Goal: Find specific page/section: Find specific page/section

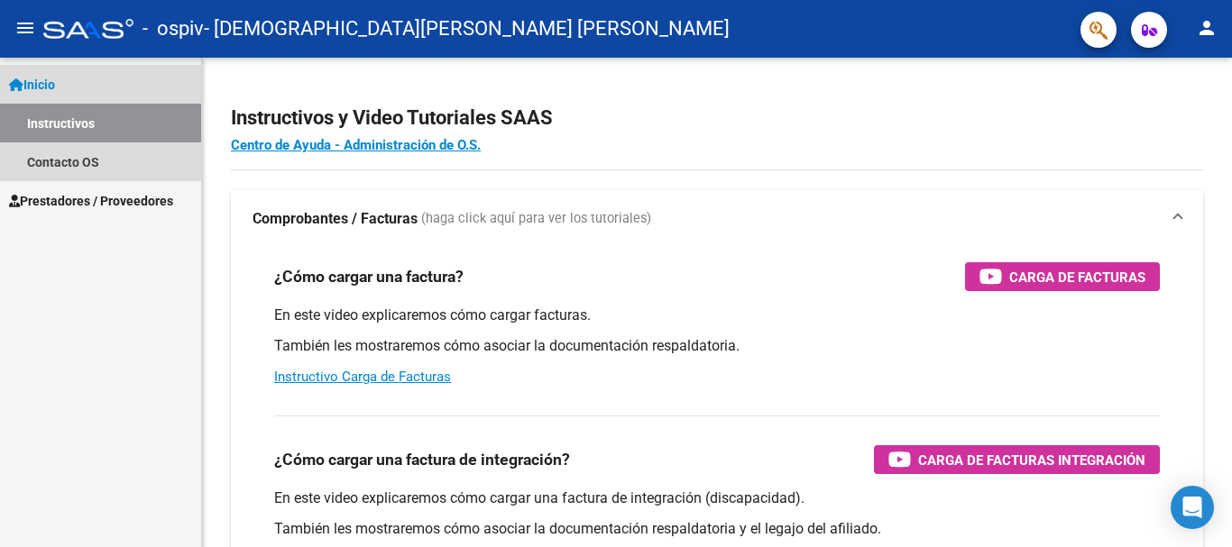
click at [69, 95] on link "Inicio" at bounding box center [100, 84] width 201 height 39
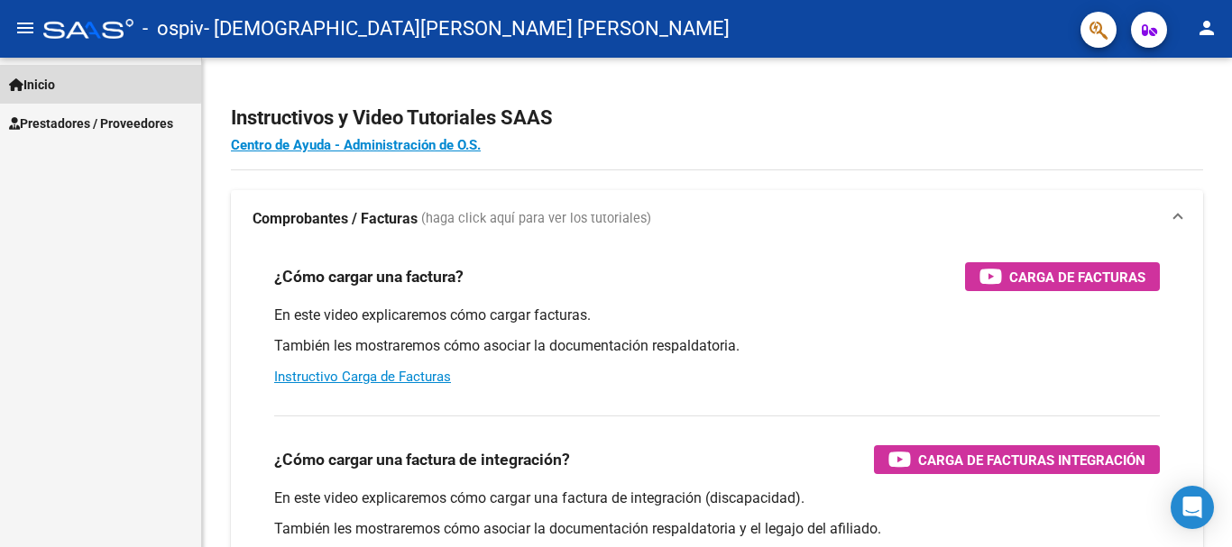
click at [55, 79] on span "Inicio" at bounding box center [32, 85] width 46 height 20
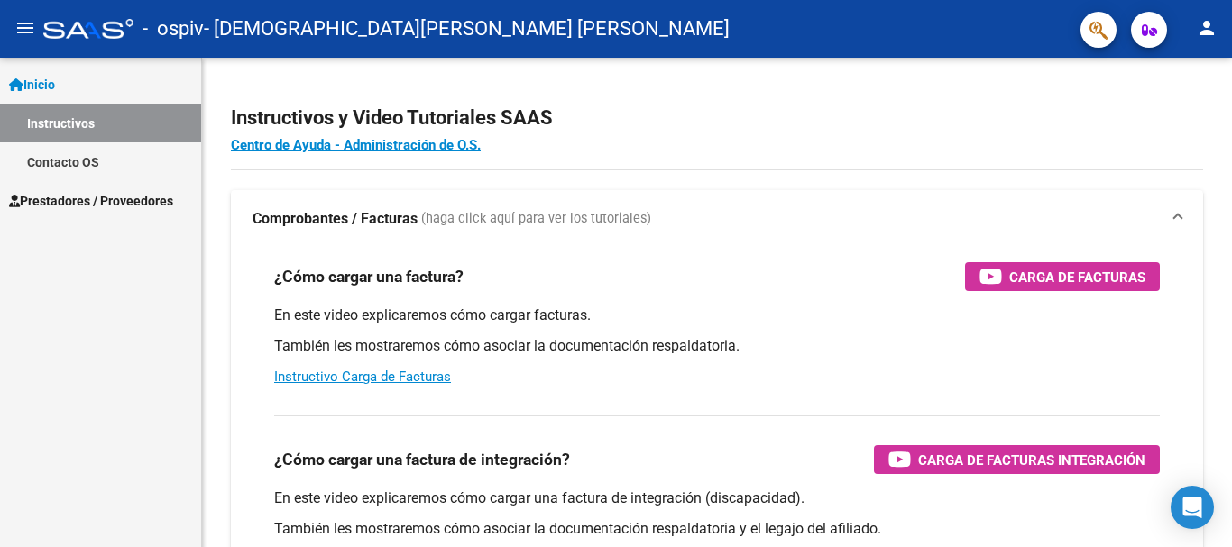
click at [92, 133] on link "Instructivos" at bounding box center [100, 123] width 201 height 39
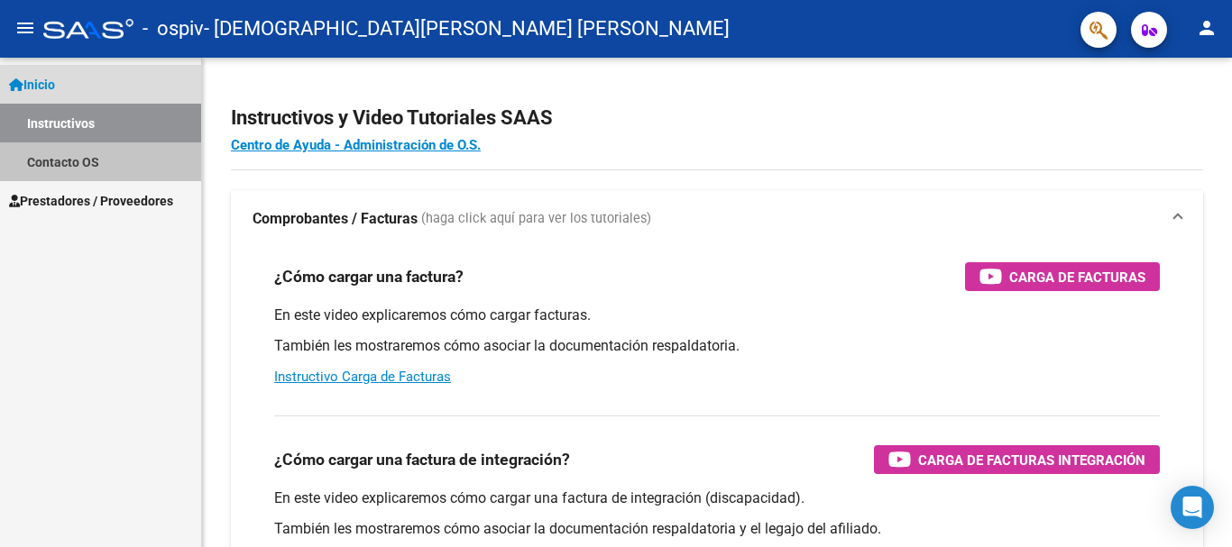
click at [56, 159] on link "Contacto OS" at bounding box center [100, 161] width 201 height 39
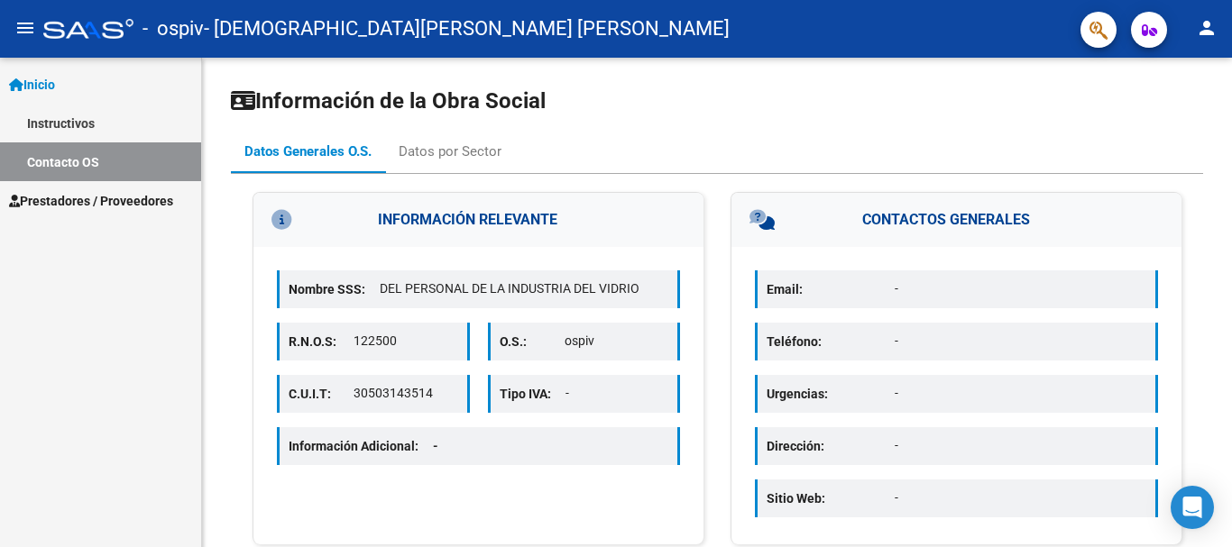
click at [76, 118] on link "Instructivos" at bounding box center [100, 123] width 201 height 39
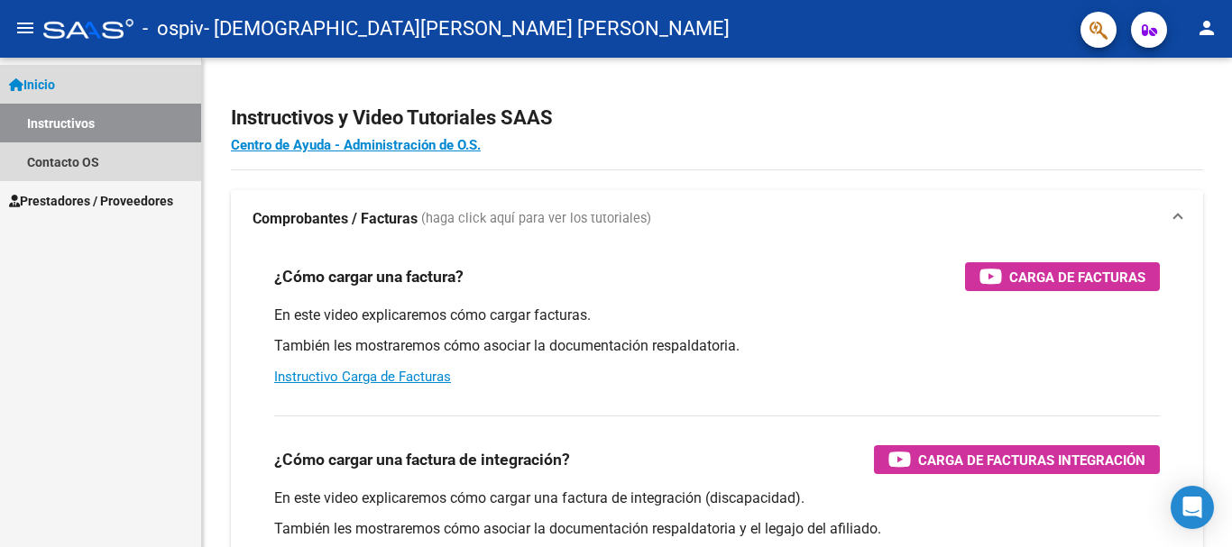
click at [80, 87] on link "Inicio" at bounding box center [100, 84] width 201 height 39
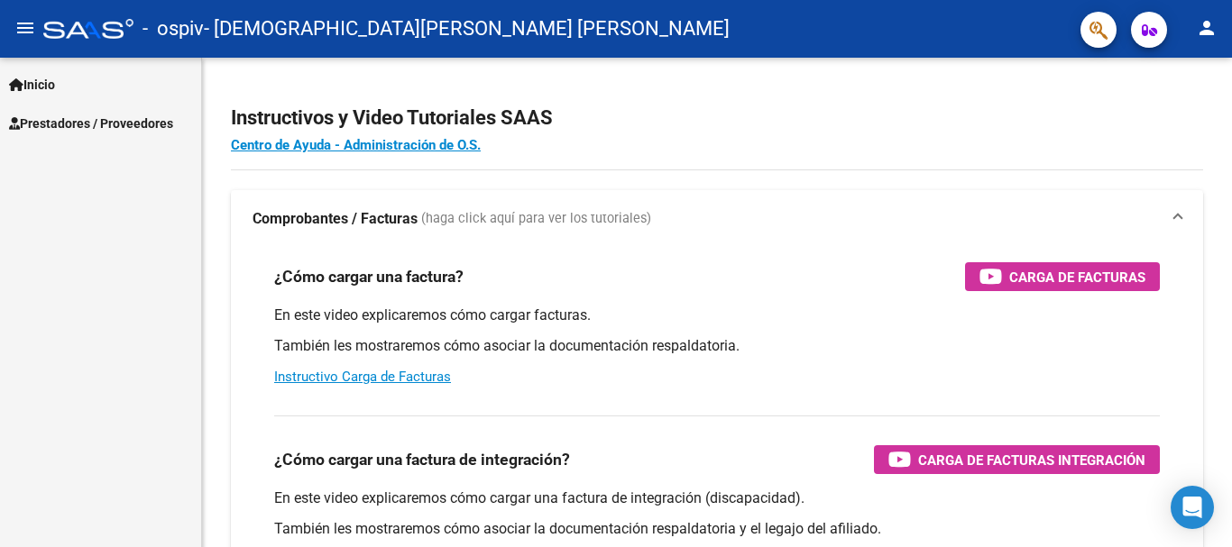
click at [22, 26] on mat-icon "menu" at bounding box center [25, 28] width 22 height 22
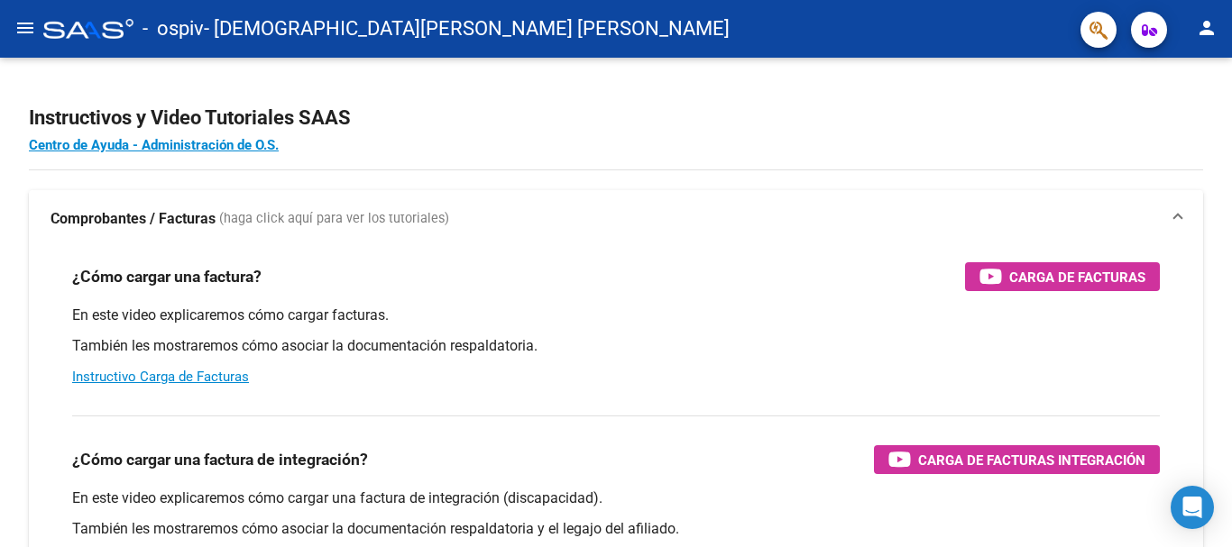
click at [6, 32] on mat-toolbar "menu - ospiv - [PERSON_NAME] [PERSON_NAME] person" at bounding box center [616, 29] width 1232 height 58
click at [19, 33] on mat-icon "menu" at bounding box center [25, 28] width 22 height 22
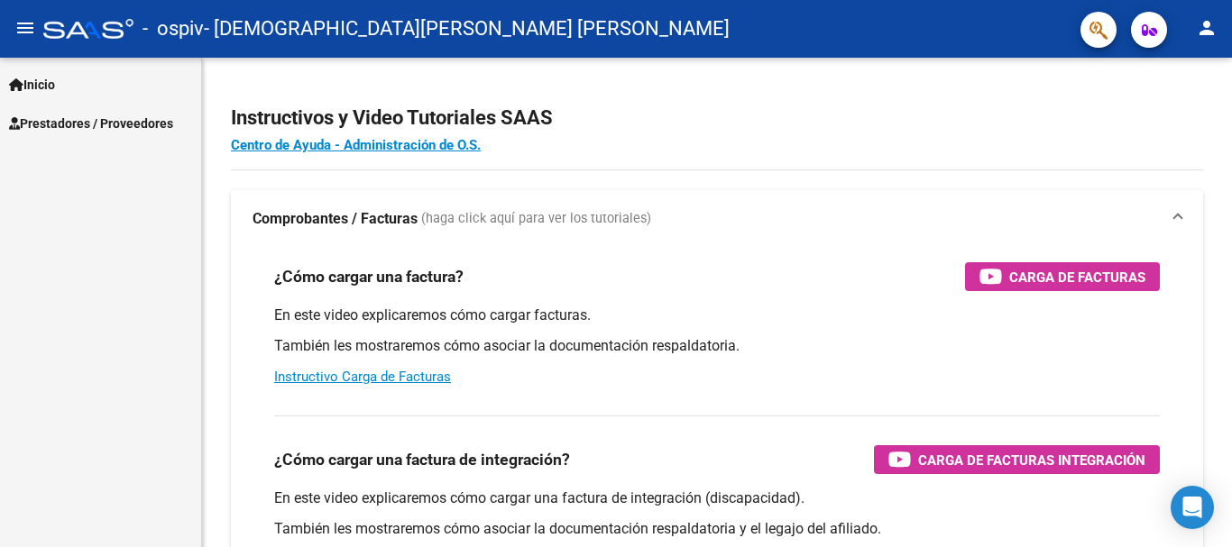
click at [95, 122] on span "Prestadores / Proveedores" at bounding box center [91, 124] width 164 height 20
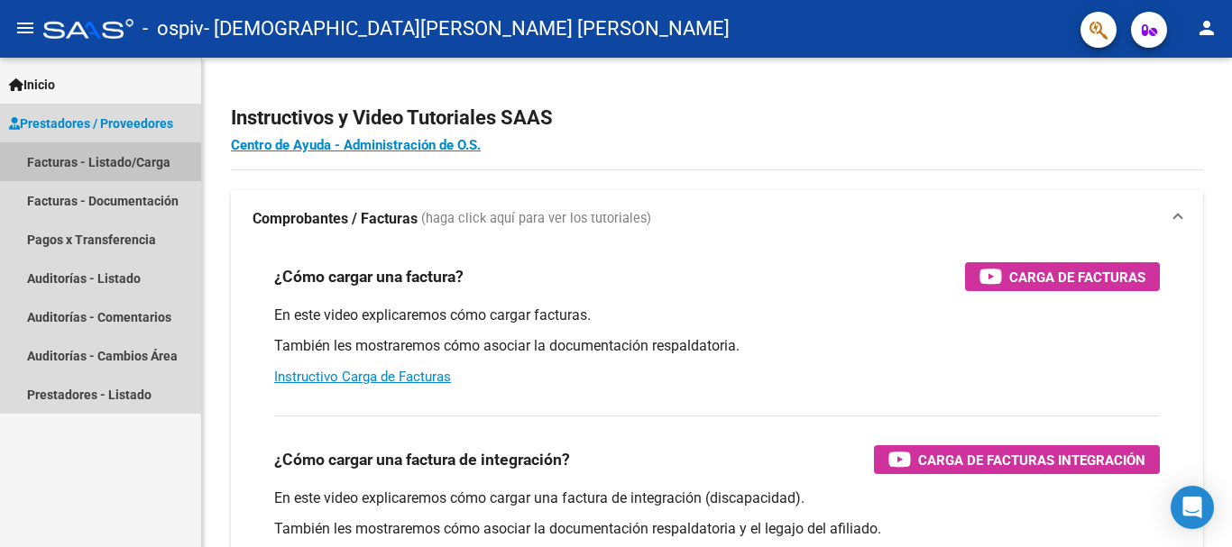
click at [87, 172] on link "Facturas - Listado/Carga" at bounding box center [100, 161] width 201 height 39
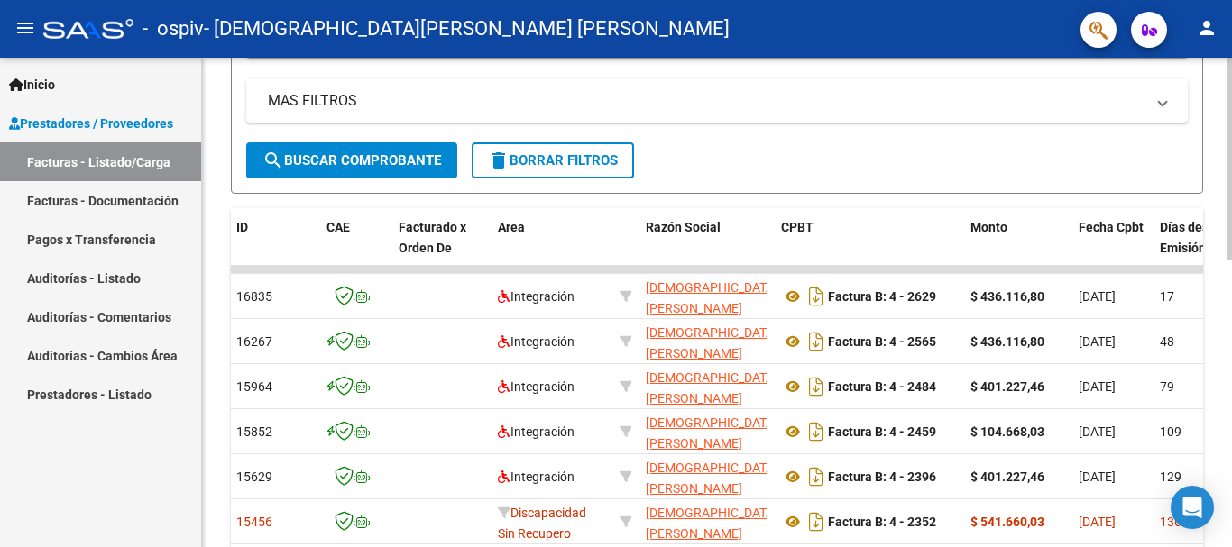
scroll to position [429, 0]
